Goal: Navigation & Orientation: Find specific page/section

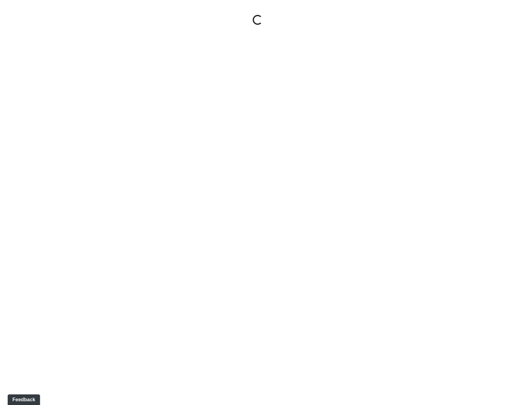
select select "rF9Y2TWouUAfWVEd1Berio"
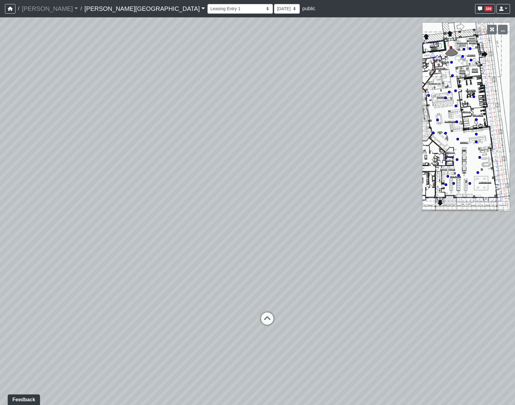
click at [99, 13] on link "[PERSON_NAME][GEOGRAPHIC_DATA]" at bounding box center [144, 8] width 121 height 12
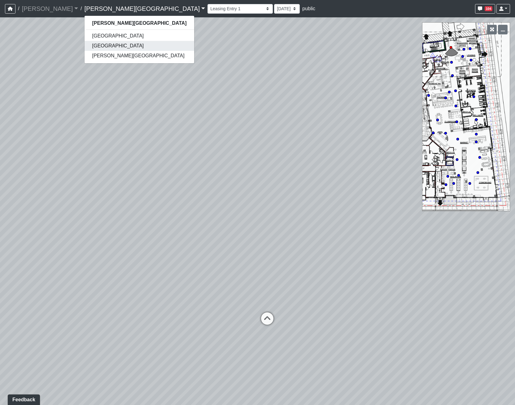
click at [89, 44] on link "[GEOGRAPHIC_DATA]" at bounding box center [139, 46] width 109 height 10
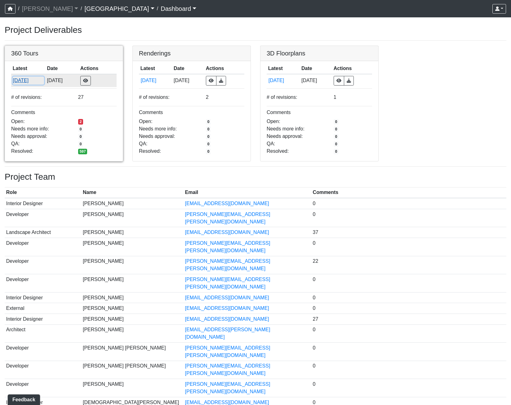
click at [22, 77] on button "[DATE]" at bounding box center [28, 81] width 31 height 8
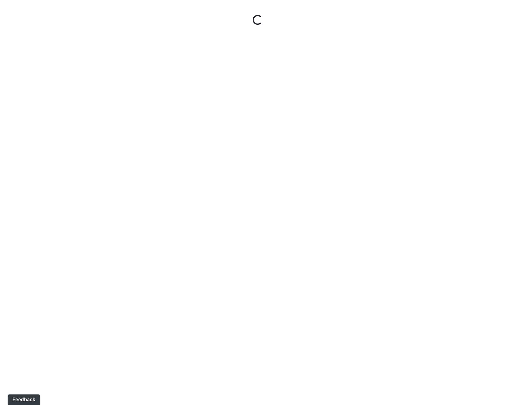
select select "gontoaMErPAtzSBVXh4ptW"
select select "h3ebyGk32eUmSzz99H473o"
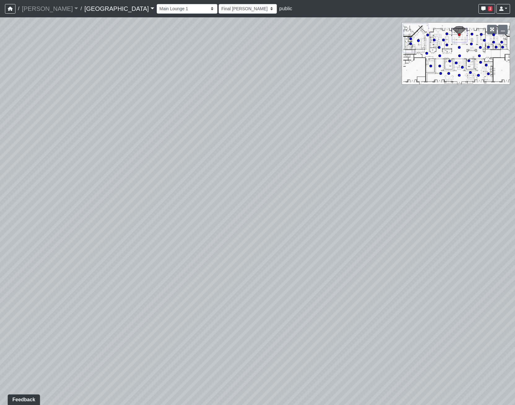
click at [460, 77] on icon at bounding box center [459, 75] width 3 height 3
select select "rippxyhkynD5Hm89PJ8RuH"
select select "h3ebyGk32eUmSzz99H473o"
drag, startPoint x: 335, startPoint y: 208, endPoint x: 107, endPoint y: 187, distance: 229.0
click at [107, 187] on div "Loading... Pool Courtyard Entry 1 Loading... Main Lounge 2 Loading... Pool Cour…" at bounding box center [257, 211] width 515 height 388
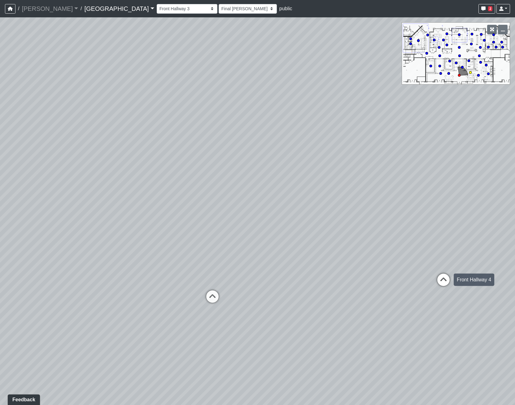
click at [441, 280] on icon at bounding box center [443, 283] width 19 height 19
select select "m2hJ8P2yQvUkmRNBTiAny8"
select select "h3ebyGk32eUmSzz99H473o"
drag, startPoint x: 413, startPoint y: 276, endPoint x: 533, endPoint y: 244, distance: 124.5
click at [515, 244] on html "/ [PERSON_NAME] Loading... / [GEOGRAPHIC_DATA] [GEOGRAPHIC_DATA] Loading... [GE…" at bounding box center [257, 202] width 515 height 405
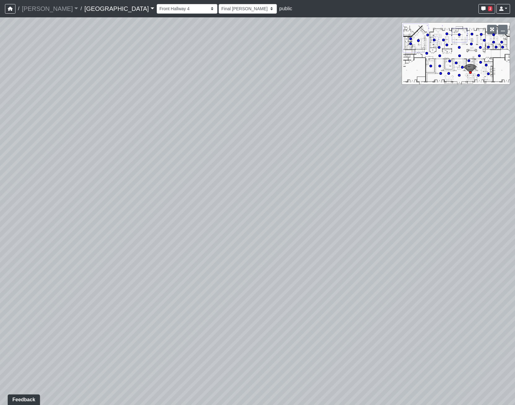
drag, startPoint x: 317, startPoint y: 213, endPoint x: 432, endPoint y: 114, distance: 151.8
click at [432, 114] on div "Loading... Pool Courtyard Entry 1 Loading... Main Lounge 2 Loading... Pool Cour…" at bounding box center [257, 211] width 515 height 388
drag, startPoint x: 204, startPoint y: 99, endPoint x: 405, endPoint y: 149, distance: 206.7
click at [405, 149] on div "Loading... Pool Courtyard Entry 1 Loading... Main Lounge 2 Loading... Pool Cour…" at bounding box center [257, 211] width 515 height 388
drag, startPoint x: 272, startPoint y: 159, endPoint x: 378, endPoint y: 194, distance: 111.5
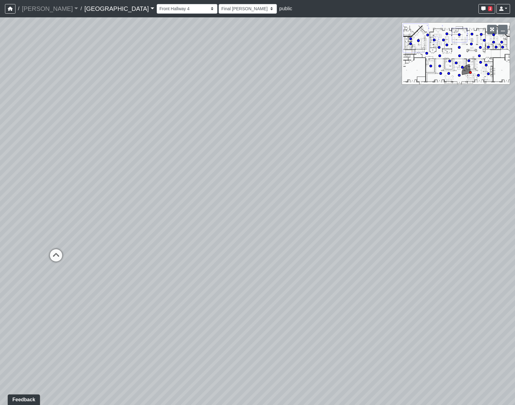
click at [378, 194] on div "Loading... Pool Courtyard Entry 1 Loading... Main Lounge 2 Loading... Pool Cour…" at bounding box center [257, 211] width 515 height 388
drag, startPoint x: 405, startPoint y: 234, endPoint x: 322, endPoint y: 154, distance: 115.3
click at [322, 154] on div "Loading... Pool Courtyard Entry 1 Loading... Main Lounge 2 Loading... Pool Cour…" at bounding box center [257, 211] width 515 height 388
drag, startPoint x: 398, startPoint y: 140, endPoint x: -21, endPoint y: 127, distance: 419.4
click at [0, 127] on html "/ [PERSON_NAME] Loading... / [GEOGRAPHIC_DATA] [GEOGRAPHIC_DATA] Loading... [GE…" at bounding box center [257, 202] width 515 height 405
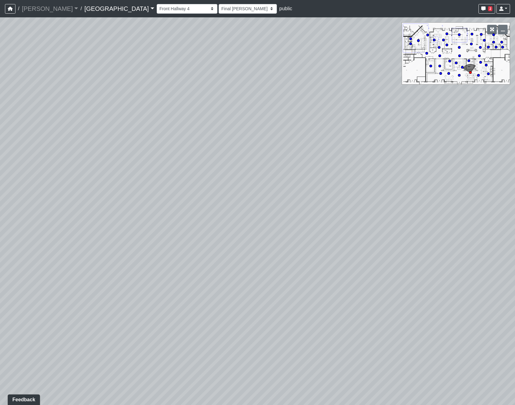
drag, startPoint x: 204, startPoint y: 167, endPoint x: 467, endPoint y: 247, distance: 275.4
click at [467, 247] on div "Loading... Pool Courtyard Entry 1 Loading... Main Lounge 2 Loading... Pool Cour…" at bounding box center [257, 211] width 515 height 388
drag, startPoint x: 459, startPoint y: 248, endPoint x: 364, endPoint y: 224, distance: 98.1
click at [364, 224] on div "Loading... Pool Courtyard Entry 1 Loading... Main Lounge 2 Loading... Pool Cour…" at bounding box center [257, 211] width 515 height 388
drag, startPoint x: 363, startPoint y: 186, endPoint x: 373, endPoint y: 350, distance: 165.1
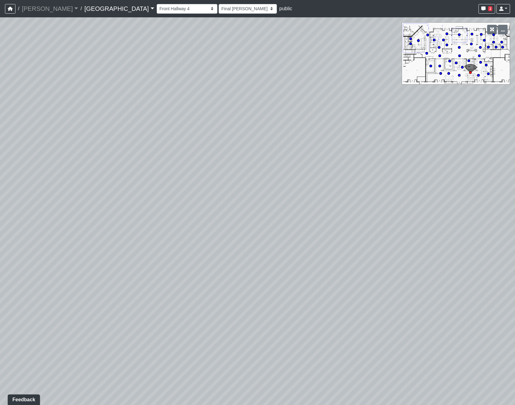
click at [373, 350] on div "Loading... Pool Courtyard Entry 1 Loading... Main Lounge 2 Loading... Pool Cour…" at bounding box center [257, 211] width 515 height 388
click at [455, 160] on div "Loading... Pool Courtyard Entry 1 Loading... Main Lounge 2 Loading... Pool Cour…" at bounding box center [257, 211] width 515 height 388
drag, startPoint x: 180, startPoint y: 205, endPoint x: 40, endPoint y: 205, distance: 140.4
click at [40, 205] on div "Loading... Pool Courtyard Entry 1 Loading... Main Lounge 2 Loading... Pool Cour…" at bounding box center [257, 211] width 515 height 388
drag, startPoint x: 287, startPoint y: 250, endPoint x: 205, endPoint y: 139, distance: 137.9
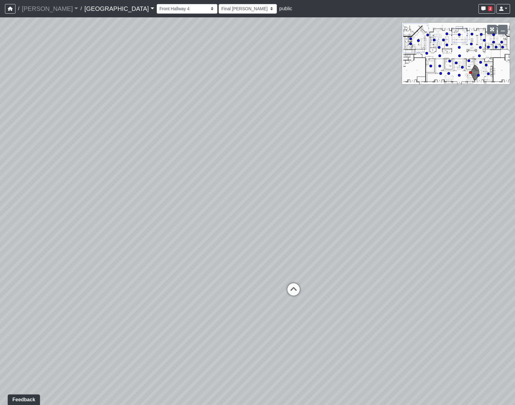
click at [205, 139] on div "Loading... Pool Courtyard Entry 1 Loading... Main Lounge 2 Loading... Pool Cour…" at bounding box center [257, 211] width 515 height 388
click at [242, 199] on icon at bounding box center [243, 207] width 19 height 19
select select "qraa3g3CYhQY23birKpUUB"
select select "h3ebyGk32eUmSzz99H473o"
drag, startPoint x: 185, startPoint y: 150, endPoint x: 434, endPoint y: 196, distance: 253.3
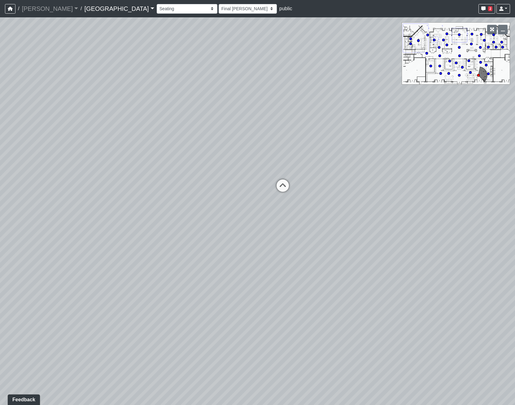
click at [465, 203] on div "Loading... Pool Courtyard Entry 1 Loading... Main Lounge 2 Loading... Pool Cour…" at bounding box center [257, 211] width 515 height 388
drag, startPoint x: 130, startPoint y: 194, endPoint x: 370, endPoint y: 193, distance: 239.2
click at [370, 193] on div "Loading... Pool Courtyard Entry 1 Loading... Main Lounge 2 Loading... Pool Cour…" at bounding box center [257, 211] width 515 height 388
drag, startPoint x: 209, startPoint y: 175, endPoint x: 215, endPoint y: 129, distance: 46.8
click at [212, 170] on div "Loading... Pool Courtyard Entry 1 Loading... Main Lounge 2 Loading... Pool Cour…" at bounding box center [257, 211] width 515 height 388
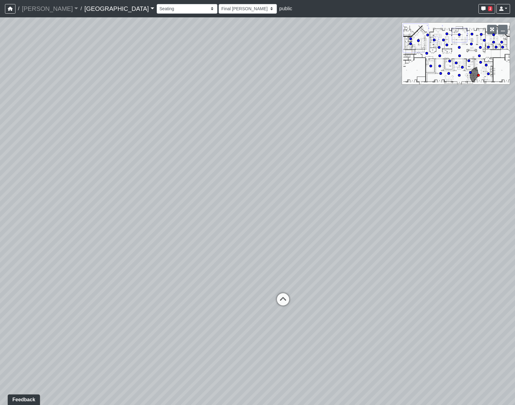
drag, startPoint x: 125, startPoint y: 146, endPoint x: 374, endPoint y: 207, distance: 256.0
click at [374, 207] on div "Loading... Pool Courtyard Entry 1 Loading... Main Lounge 2 Loading... Pool Cour…" at bounding box center [257, 211] width 515 height 388
click at [282, 306] on icon at bounding box center [286, 302] width 19 height 19
select select "m2hJ8P2yQvUkmRNBTiAny8"
select select "h3ebyGk32eUmSzz99H473o"
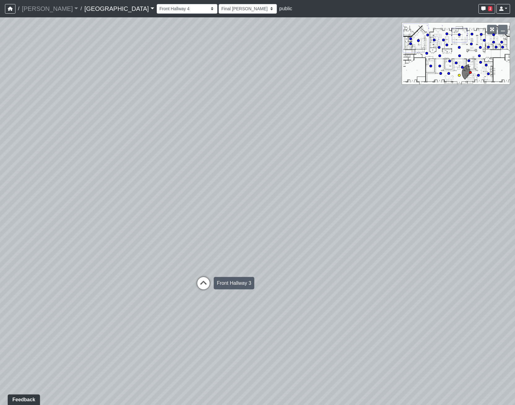
click at [201, 286] on icon at bounding box center [203, 286] width 19 height 19
select select "rippxyhkynD5Hm89PJ8RuH"
select select "h3ebyGk32eUmSzz99H473o"
drag, startPoint x: 83, startPoint y: 214, endPoint x: 80, endPoint y: 217, distance: 3.5
click at [80, 217] on div "Loading... Pool Courtyard Entry 1 Loading... Main Lounge 2 Loading... Pool Cour…" at bounding box center [257, 211] width 515 height 388
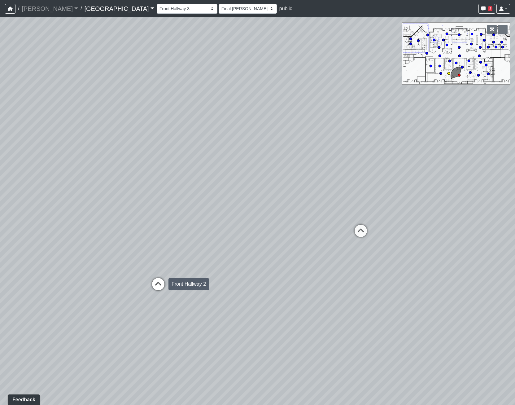
click at [161, 282] on icon at bounding box center [158, 287] width 19 height 19
select select "54X5wZMmpaj7btXKPiQRph"
select select "h3ebyGk32eUmSzz99H473o"
click at [88, 315] on icon at bounding box center [90, 315] width 19 height 19
select select "b3Bs6Jz1acujNoJrA7tKcb"
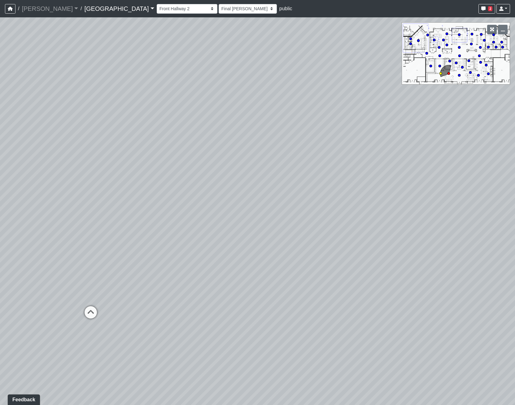
select select "h3ebyGk32eUmSzz99H473o"
drag, startPoint x: 125, startPoint y: 266, endPoint x: 119, endPoint y: 264, distance: 6.3
click at [119, 264] on div "Loading... Pool Courtyard Entry 1 Loading... Main Lounge 2 Loading... Pool Cour…" at bounding box center [257, 211] width 515 height 388
drag, startPoint x: 200, startPoint y: 256, endPoint x: 251, endPoint y: 267, distance: 51.7
click at [251, 267] on div "Loading... Pool Courtyard Entry 1 Loading... Main Lounge 2 Loading... Pool Cour…" at bounding box center [257, 211] width 515 height 388
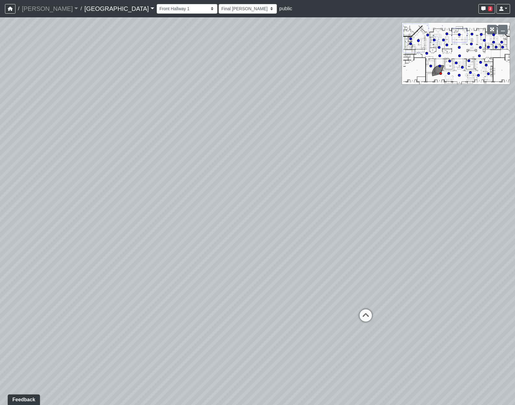
drag, startPoint x: 447, startPoint y: 106, endPoint x: 423, endPoint y: 95, distance: 26.5
click at [423, 95] on div "Loading... Pool Courtyard Entry 1 Loading... Main Lounge 2 Loading... Pool Cour…" at bounding box center [257, 211] width 515 height 388
drag, startPoint x: 144, startPoint y: 243, endPoint x: 95, endPoint y: 79, distance: 171.6
click at [95, 79] on div "Loading... Pool Courtyard Entry 1 Loading... Main Lounge 2 Loading... Pool Cour…" at bounding box center [257, 211] width 515 height 388
drag, startPoint x: 95, startPoint y: 79, endPoint x: 143, endPoint y: 113, distance: 59.8
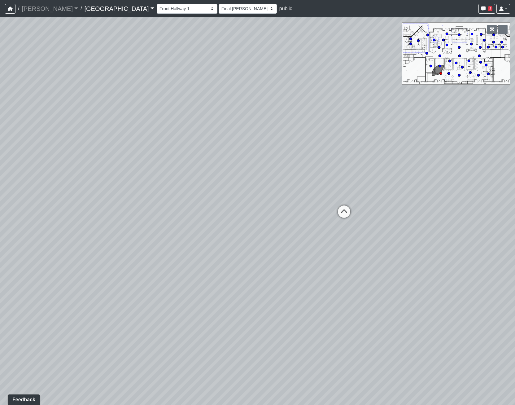
click at [143, 113] on div "Loading... Pool Courtyard Entry 1 Loading... Main Lounge 2 Loading... Pool Cour…" at bounding box center [257, 211] width 515 height 388
drag, startPoint x: 501, startPoint y: 55, endPoint x: 239, endPoint y: 88, distance: 263.9
click at [493, 56] on div "Loading... Pool Courtyard Entry 1 Loading... Main Lounge 2 Loading... Pool Cour…" at bounding box center [257, 211] width 515 height 388
drag, startPoint x: 11, startPoint y: 173, endPoint x: 372, endPoint y: 189, distance: 361.6
click at [372, 189] on div "Loading... Pool Courtyard Entry 1 Loading... Main Lounge 2 Loading... Pool Cour…" at bounding box center [257, 211] width 515 height 388
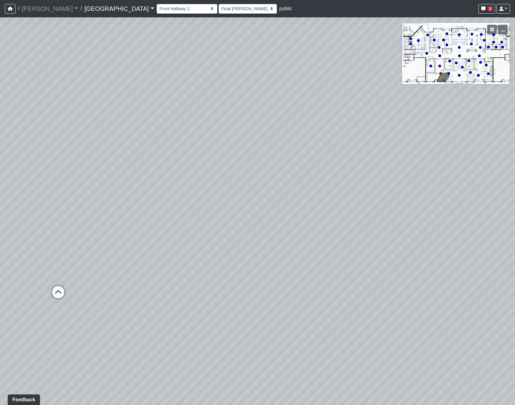
drag, startPoint x: 127, startPoint y: 163, endPoint x: 517, endPoint y: 222, distance: 394.0
click at [515, 222] on html "/ [PERSON_NAME] Loading... / [GEOGRAPHIC_DATA] [GEOGRAPHIC_DATA] Loading... [GE…" at bounding box center [257, 202] width 515 height 405
drag, startPoint x: 58, startPoint y: 290, endPoint x: 57, endPoint y: 280, distance: 10.0
click at [59, 290] on icon at bounding box center [58, 295] width 19 height 19
select select "54X5wZMmpaj7btXKPiQRph"
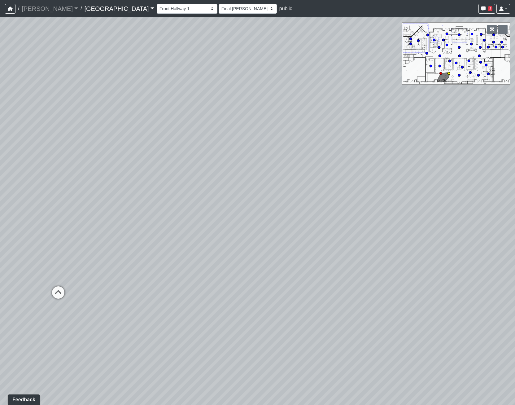
select select "h3ebyGk32eUmSzz99H473o"
drag, startPoint x: 314, startPoint y: 206, endPoint x: 481, endPoint y: 217, distance: 167.0
click at [481, 217] on div "Loading... Pool Courtyard Entry 1 Loading... Main Lounge 2 Loading... Pool Cour…" at bounding box center [257, 211] width 515 height 388
drag, startPoint x: 237, startPoint y: 194, endPoint x: 231, endPoint y: 192, distance: 6.2
click at [231, 192] on div "Loading... Pool Courtyard Entry 1 Loading... Main Lounge 2 Loading... Pool Cour…" at bounding box center [257, 211] width 515 height 388
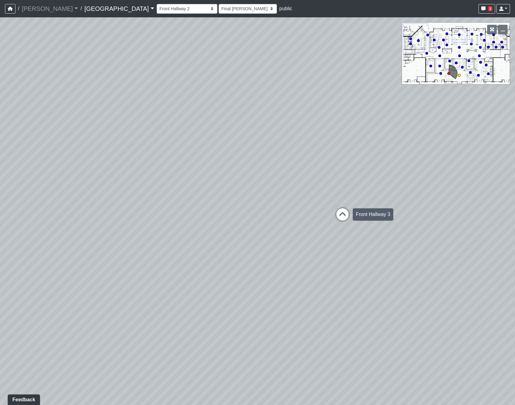
click at [341, 214] on icon at bounding box center [342, 217] width 19 height 19
select select "rippxyhkynD5Hm89PJ8RuH"
select select "h3ebyGk32eUmSzz99H473o"
drag, startPoint x: 171, startPoint y: 175, endPoint x: 513, endPoint y: 226, distance: 346.1
click at [515, 225] on html "/ [PERSON_NAME] Loading... / [GEOGRAPHIC_DATA] [GEOGRAPHIC_DATA] Loading... [GE…" at bounding box center [257, 202] width 515 height 405
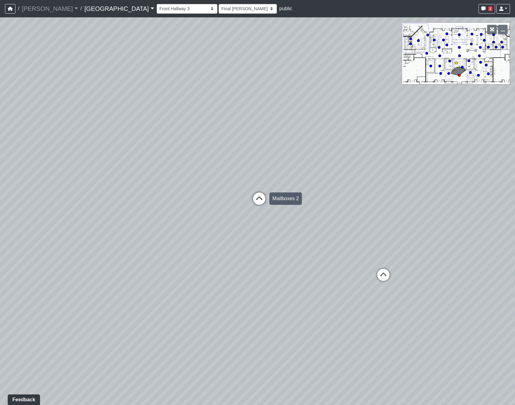
click at [255, 196] on icon at bounding box center [259, 201] width 19 height 19
select select "4r6mbEbgPWWj2gtQ5nkD89"
select select "h3ebyGk32eUmSzz99H473o"
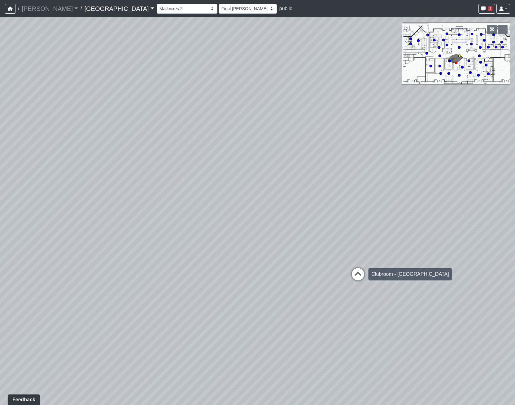
click at [362, 273] on icon at bounding box center [358, 277] width 19 height 19
select select "bPB7wimamwCZGiPmsQdFAb"
select select "h3ebyGk32eUmSzz99H473o"
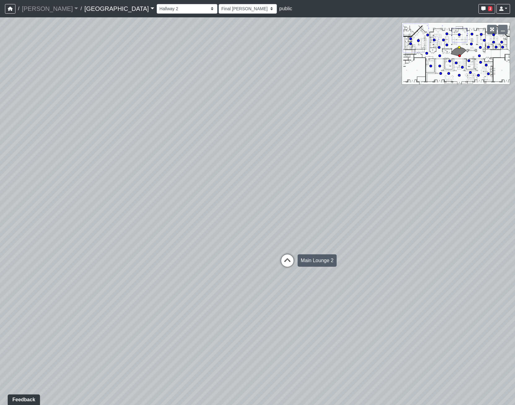
click at [289, 257] on icon at bounding box center [287, 263] width 19 height 19
select select "8wm9MnJtpJPgxGZkoe9s2K"
select select "h3ebyGk32eUmSzz99H473o"
drag, startPoint x: 158, startPoint y: 219, endPoint x: 340, endPoint y: 219, distance: 181.6
click at [340, 219] on div "Loading... Pool Courtyard Entry 1 Loading... Main Lounge 2 Loading... Pool Cour…" at bounding box center [257, 211] width 515 height 388
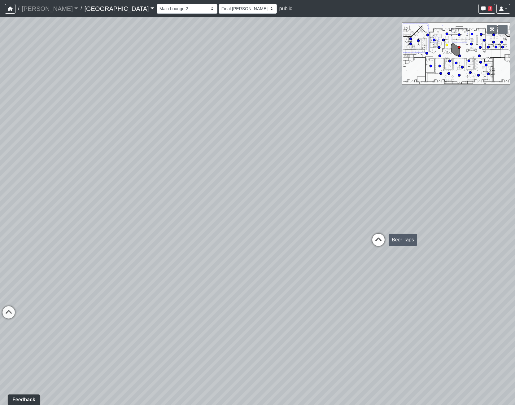
click at [373, 236] on icon at bounding box center [378, 243] width 19 height 19
select select "nvS5Qoo4jEJcuhprzpoMAu"
select select "h3ebyGk32eUmSzz99H473o"
click at [273, 256] on icon at bounding box center [277, 257] width 19 height 19
select select "nj988cEU8HqoUYosUckwx2"
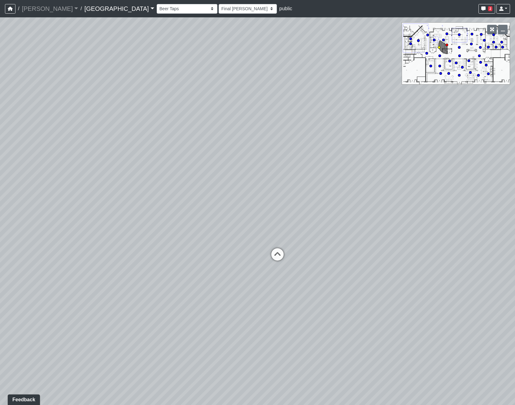
select select "h3ebyGk32eUmSzz99H473o"
drag, startPoint x: 272, startPoint y: 240, endPoint x: 424, endPoint y: 245, distance: 151.9
click at [434, 244] on div "Loading... Pool Courtyard Entry 1 Loading... Main Lounge 2 Loading... Pool Cour…" at bounding box center [257, 211] width 515 height 388
drag, startPoint x: 201, startPoint y: 261, endPoint x: 334, endPoint y: 233, distance: 135.8
click at [207, 260] on icon at bounding box center [202, 266] width 19 height 19
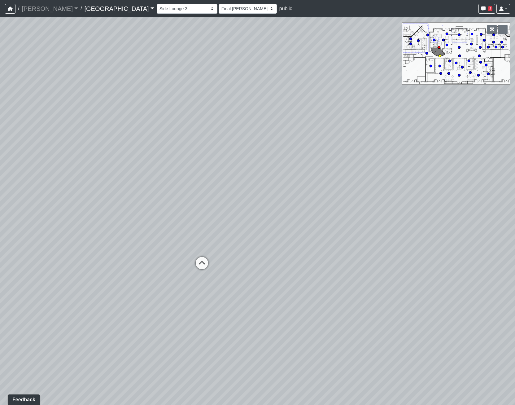
select select "nyrKKpN37jHPvguD4SWa4o"
select select "h3ebyGk32eUmSzz99H473o"
drag, startPoint x: 328, startPoint y: 233, endPoint x: 44, endPoint y: 210, distance: 284.4
click at [44, 210] on div "Loading... Pool Courtyard Entry 1 Loading... Main Lounge 2 Loading... Pool Cour…" at bounding box center [257, 211] width 515 height 388
click at [274, 216] on icon at bounding box center [268, 217] width 19 height 19
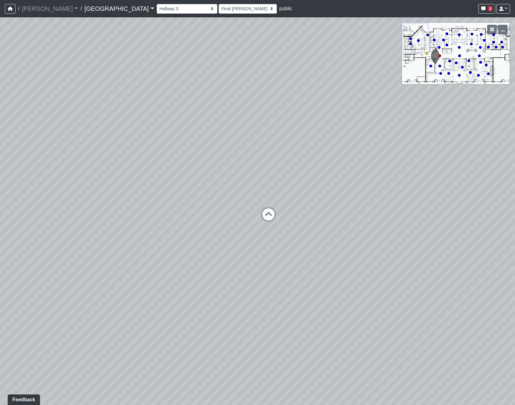
select select "sKTkQMg5kcnUYcRKmAz2kQ"
select select "h3ebyGk32eUmSzz99H473o"
drag, startPoint x: 270, startPoint y: 191, endPoint x: 33, endPoint y: 168, distance: 237.6
click at [27, 170] on div "Loading... Pool Courtyard Entry 1 Loading... Main Lounge 2 Loading... Pool Cour…" at bounding box center [257, 211] width 515 height 388
click at [280, 181] on icon at bounding box center [272, 184] width 19 height 19
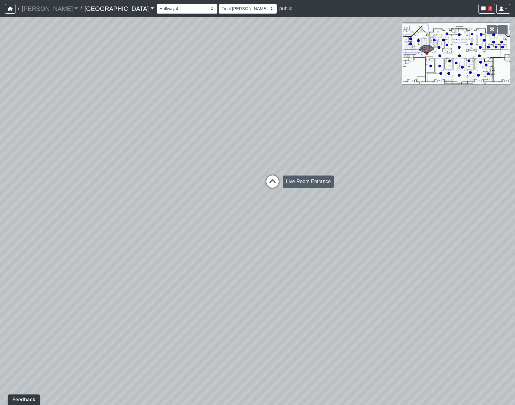
select select "1BHEvwyFC9snVZGq8GH6tc"
select select "93VtKPcPFWh8z7vX4wXbQP"
drag, startPoint x: 120, startPoint y: 203, endPoint x: 370, endPoint y: 218, distance: 250.2
click at [370, 218] on div "Loading... Pool Courtyard Entry 1 Loading... Main Lounge 2 Loading... Pool Cour…" at bounding box center [257, 211] width 515 height 388
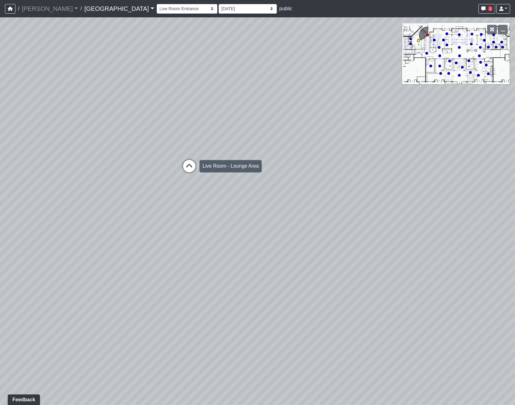
click at [187, 163] on icon at bounding box center [189, 169] width 19 height 19
drag, startPoint x: 178, startPoint y: 165, endPoint x: 341, endPoint y: 175, distance: 162.6
click at [341, 175] on div "Loading... Pool Courtyard Entry 1 Loading... Main Lounge 2 Loading... Pool Cour…" at bounding box center [257, 211] width 515 height 388
drag, startPoint x: 381, startPoint y: 178, endPoint x: -35, endPoint y: 103, distance: 422.3
click at [0, 103] on html "/ [PERSON_NAME] Loading... / [GEOGRAPHIC_DATA] [GEOGRAPHIC_DATA] Loading... [GE…" at bounding box center [257, 202] width 515 height 405
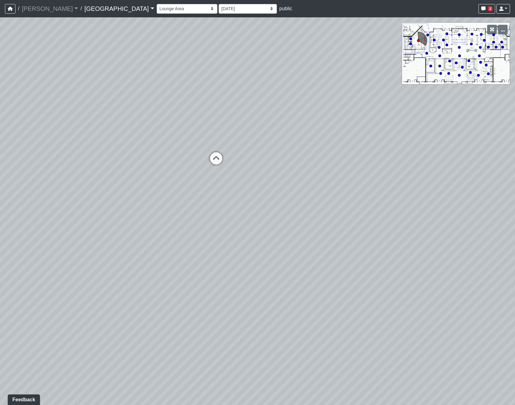
drag, startPoint x: 254, startPoint y: 143, endPoint x: -21, endPoint y: 208, distance: 282.5
click at [0, 208] on html "/ [PERSON_NAME] Loading... / [GEOGRAPHIC_DATA] [GEOGRAPHIC_DATA] Loading... [GE…" at bounding box center [257, 202] width 515 height 405
drag, startPoint x: 363, startPoint y: 272, endPoint x: -14, endPoint y: 164, distance: 392.4
click at [0, 164] on html "/ [PERSON_NAME] Loading... / [GEOGRAPHIC_DATA] [GEOGRAPHIC_DATA] Loading... [GE…" at bounding box center [257, 202] width 515 height 405
click at [284, 255] on div "Loading... Pool Courtyard Entry 1 Loading... Main Lounge 2 Loading... Pool Cour…" at bounding box center [257, 211] width 515 height 388
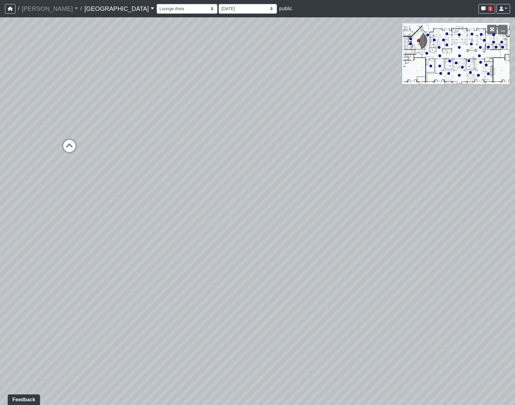
drag, startPoint x: 371, startPoint y: 343, endPoint x: 443, endPoint y: 365, distance: 75.5
click at [443, 365] on div "Loading... Pool Courtyard Entry 1 Loading... Main Lounge 2 Loading... Pool Cour…" at bounding box center [257, 211] width 515 height 388
drag, startPoint x: 147, startPoint y: 183, endPoint x: -91, endPoint y: 103, distance: 251.9
click at [0, 103] on html "/ [PERSON_NAME] Loading... / [GEOGRAPHIC_DATA] [GEOGRAPHIC_DATA] Loading... [GE…" at bounding box center [257, 202] width 515 height 405
drag, startPoint x: 301, startPoint y: 129, endPoint x: -125, endPoint y: 220, distance: 435.8
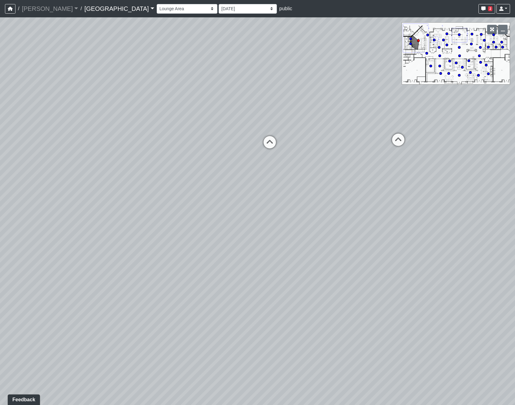
click at [0, 220] on html "/ [PERSON_NAME] Loading... / [GEOGRAPHIC_DATA] [GEOGRAPHIC_DATA] Loading... [GE…" at bounding box center [257, 202] width 515 height 405
drag, startPoint x: 327, startPoint y: 253, endPoint x: 448, endPoint y: 315, distance: 136.2
click at [448, 315] on div "Loading... Pool Courtyard Entry 1 Loading... Main Lounge 2 Loading... Pool Cour…" at bounding box center [257, 211] width 515 height 388
drag, startPoint x: 218, startPoint y: 257, endPoint x: 246, endPoint y: 206, distance: 58.7
click at [246, 206] on div "Loading... Pool Courtyard Entry 1 Loading... Main Lounge 2 Loading... Pool Cour…" at bounding box center [257, 211] width 515 height 388
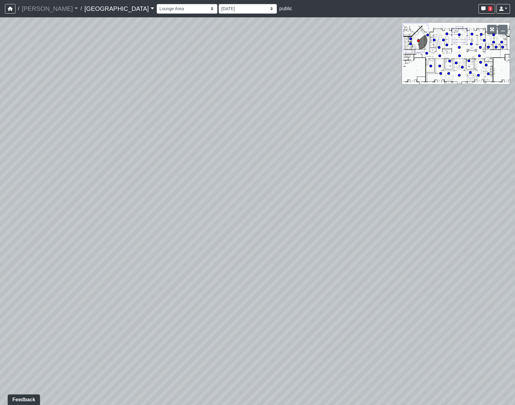
drag, startPoint x: 31, startPoint y: 164, endPoint x: 462, endPoint y: 257, distance: 440.9
click at [462, 257] on div "Loading... Pool Courtyard Entry 1 Loading... Main Lounge 2 Loading... Pool Cour…" at bounding box center [257, 211] width 515 height 388
drag, startPoint x: 117, startPoint y: 187, endPoint x: 405, endPoint y: 224, distance: 290.6
click at [405, 224] on div "Loading... Pool Courtyard Entry 1 Loading... Main Lounge 2 Loading... Pool Cour…" at bounding box center [257, 211] width 515 height 388
drag, startPoint x: 428, startPoint y: 281, endPoint x: 496, endPoint y: 223, distance: 89.4
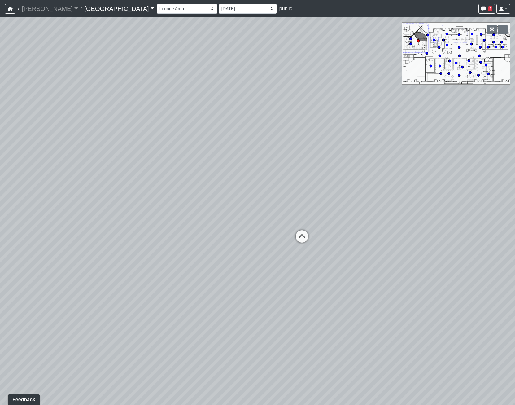
click at [496, 223] on div "Loading... Pool Courtyard Entry 1 Loading... Main Lounge 2 Loading... Pool Cour…" at bounding box center [257, 211] width 515 height 388
drag, startPoint x: 187, startPoint y: 220, endPoint x: 6, endPoint y: 143, distance: 197.8
click at [0, 105] on html "/ [PERSON_NAME] Loading... / [GEOGRAPHIC_DATA] [GEOGRAPHIC_DATA] Loading... [GE…" at bounding box center [257, 202] width 515 height 405
drag, startPoint x: 270, startPoint y: 189, endPoint x: -74, endPoint y: 175, distance: 344.2
click at [0, 175] on html "/ [PERSON_NAME] Loading... / [GEOGRAPHIC_DATA] [GEOGRAPHIC_DATA] Loading... [GE…" at bounding box center [257, 202] width 515 height 405
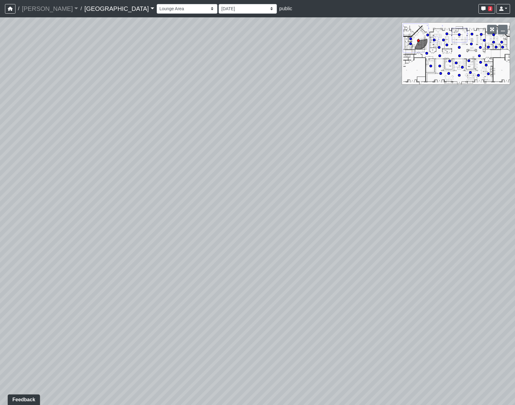
drag, startPoint x: 285, startPoint y: 149, endPoint x: 517, endPoint y: 178, distance: 233.5
click at [515, 178] on html "/ [PERSON_NAME] Loading... / [GEOGRAPHIC_DATA] [GEOGRAPHIC_DATA] Loading... [GE…" at bounding box center [257, 202] width 515 height 405
drag, startPoint x: 130, startPoint y: 147, endPoint x: 321, endPoint y: 140, distance: 191.3
click at [321, 140] on div "Loading... Pool Courtyard Entry 1 Loading... Main Lounge 2 Loading... Pool Cour…" at bounding box center [257, 211] width 515 height 388
click at [459, 76] on circle at bounding box center [459, 75] width 2 height 2
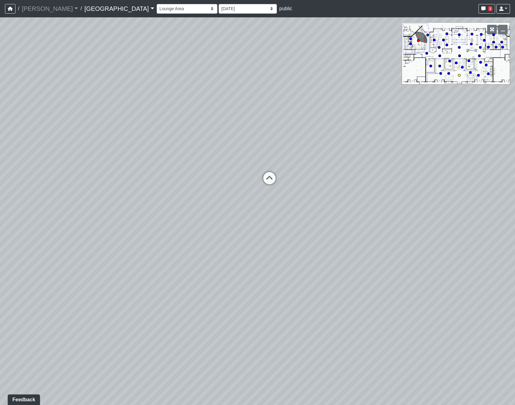
select select "rippxyhkynD5Hm89PJ8RuH"
select select "h3ebyGk32eUmSzz99H473o"
drag, startPoint x: 354, startPoint y: 223, endPoint x: 320, endPoint y: 141, distance: 88.7
click at [320, 141] on div "Loading... Pool Courtyard Entry 1 Loading... Main Lounge 2 Loading... Pool Cour…" at bounding box center [257, 211] width 515 height 388
drag, startPoint x: 227, startPoint y: 159, endPoint x: 399, endPoint y: 177, distance: 172.6
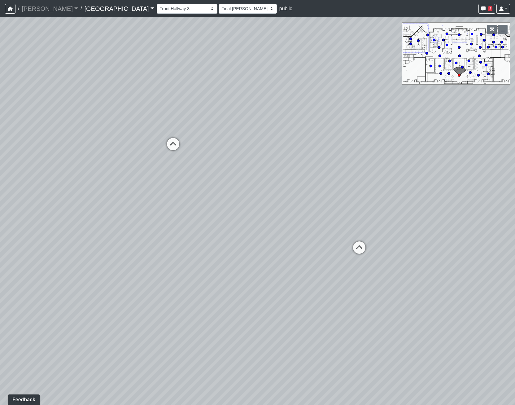
click at [395, 176] on div "Loading... Pool Courtyard Entry 1 Loading... Main Lounge 2 Loading... Pool Cour…" at bounding box center [257, 211] width 515 height 388
drag, startPoint x: 296, startPoint y: 263, endPoint x: 393, endPoint y: 257, distance: 96.9
click at [393, 257] on div "Loading... Pool Courtyard Entry 1 Loading... Main Lounge 2 Loading... Pool Cour…" at bounding box center [257, 211] width 515 height 388
drag, startPoint x: 295, startPoint y: 204, endPoint x: 354, endPoint y: 202, distance: 58.9
click at [377, 206] on div "Loading... Pool Courtyard Entry 1 Loading... Main Lounge 2 Loading... Pool Cour…" at bounding box center [257, 211] width 515 height 388
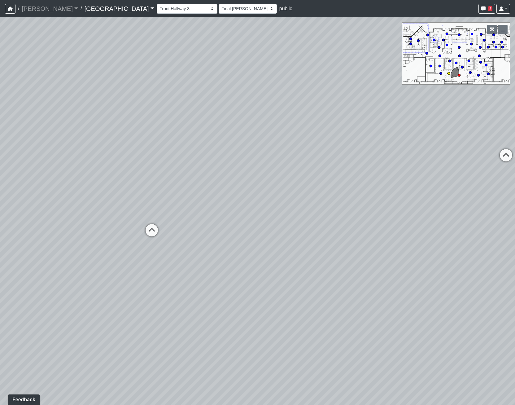
drag, startPoint x: 151, startPoint y: 229, endPoint x: 154, endPoint y: 216, distance: 13.2
click at [151, 228] on icon at bounding box center [152, 233] width 19 height 19
select select "54X5wZMmpaj7btXKPiQRph"
select select "h3ebyGk32eUmSzz99H473o"
drag, startPoint x: 128, startPoint y: 180, endPoint x: 112, endPoint y: 181, distance: 15.8
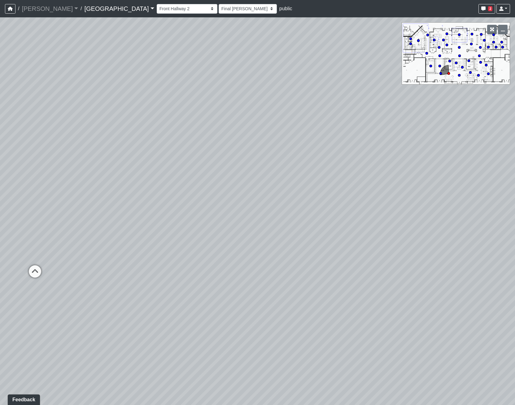
click at [112, 181] on div "Loading... Pool Courtyard Entry 1 Loading... Main Lounge 2 Loading... Pool Cour…" at bounding box center [257, 211] width 515 height 388
